Goal: Information Seeking & Learning: Learn about a topic

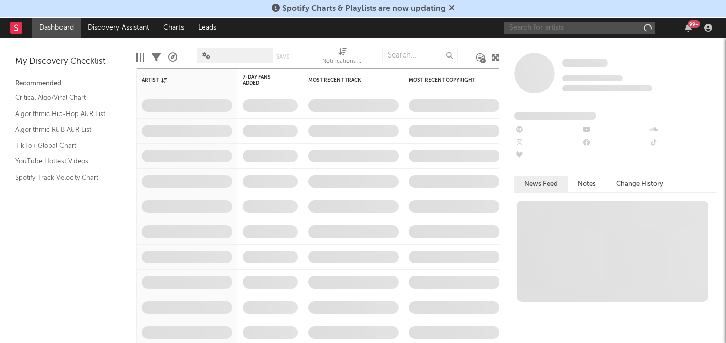
click at [547, 22] on input "text" at bounding box center [579, 28] width 151 height 13
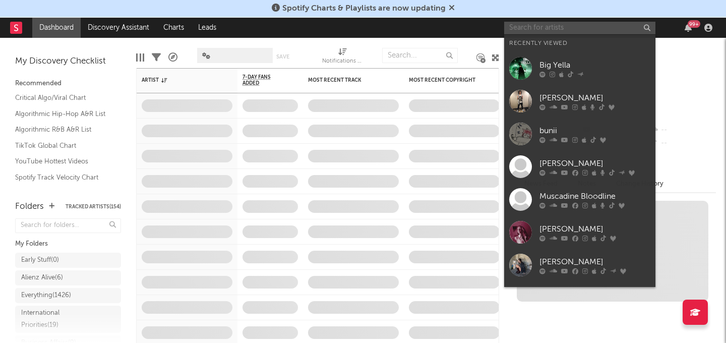
paste input "[URL][DOMAIN_NAME]"
type input "[URL][DOMAIN_NAME]"
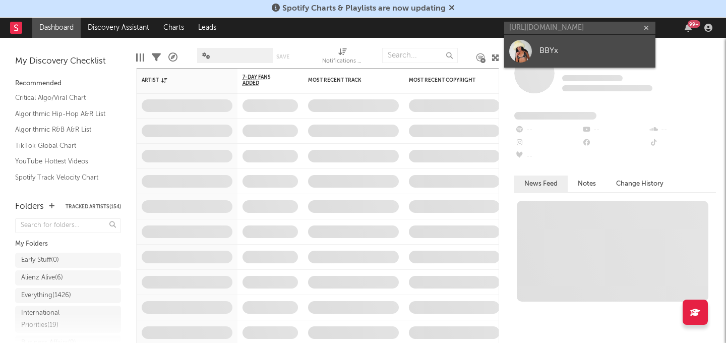
click at [555, 48] on div "BBYx" at bounding box center [594, 51] width 111 height 12
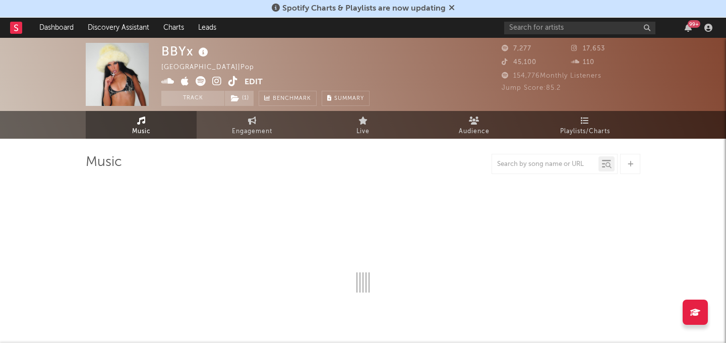
select select "6m"
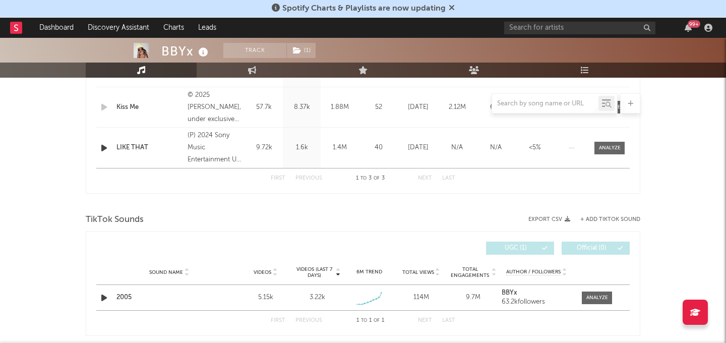
scroll to position [506, 0]
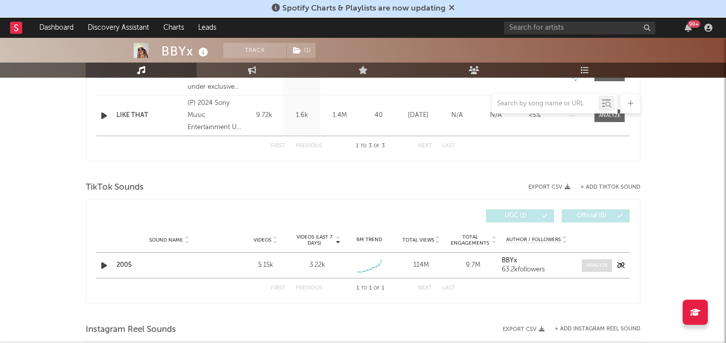
click at [598, 260] on span at bounding box center [597, 265] width 30 height 13
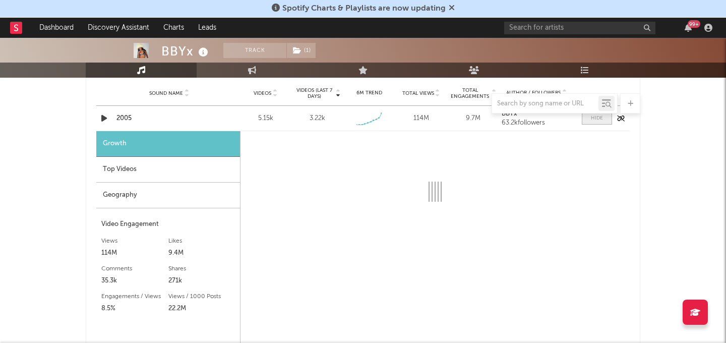
scroll to position [654, 0]
select select "1w"
